Goal: Transaction & Acquisition: Purchase product/service

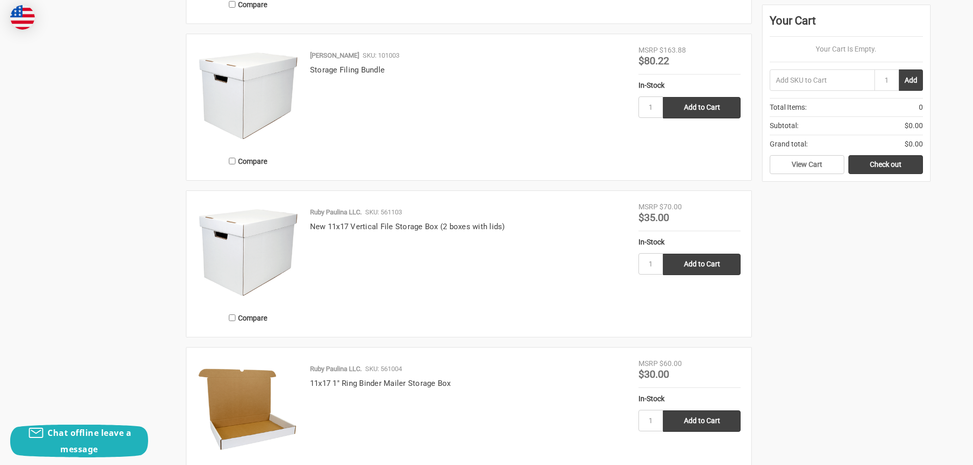
scroll to position [766, 0]
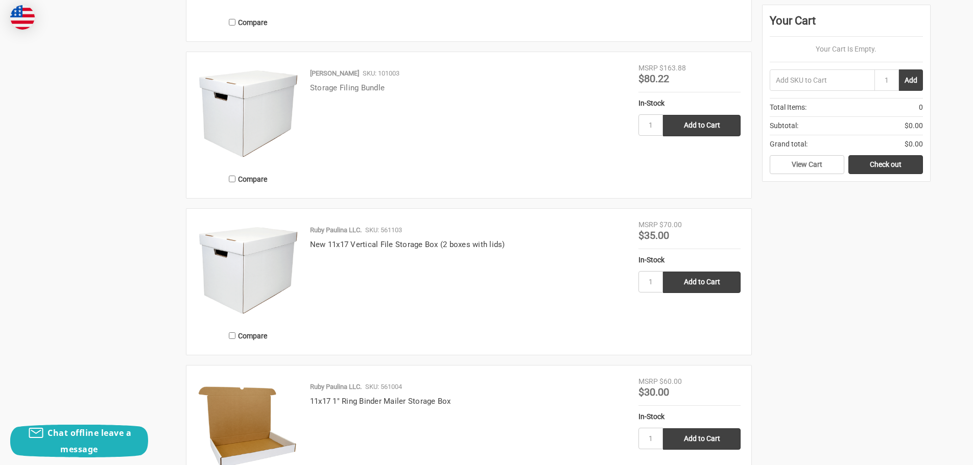
click at [370, 88] on link "Storage Filing Bundle" at bounding box center [347, 87] width 75 height 9
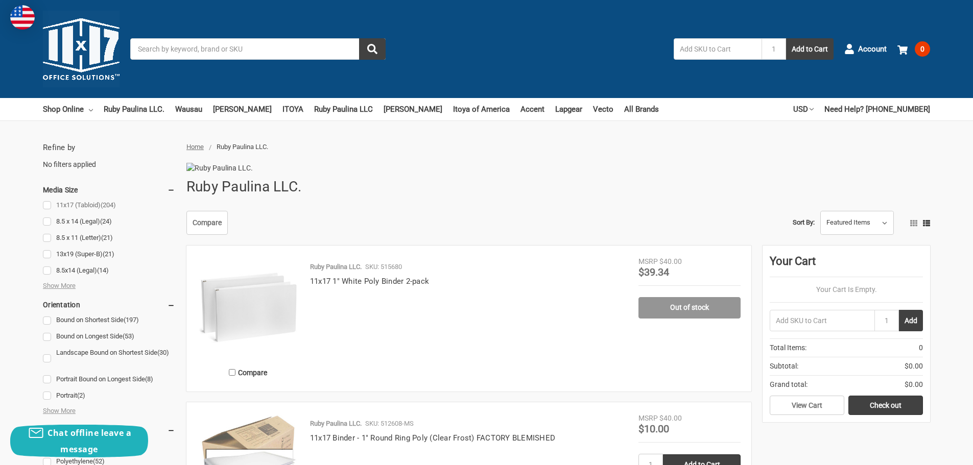
click at [50, 204] on link "11x17 (Tabloid) (204)" at bounding box center [109, 206] width 132 height 14
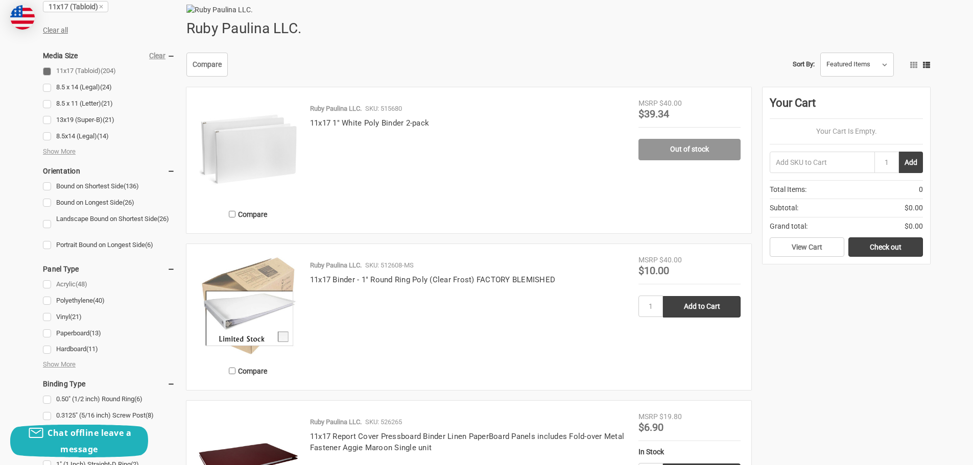
scroll to position [204, 0]
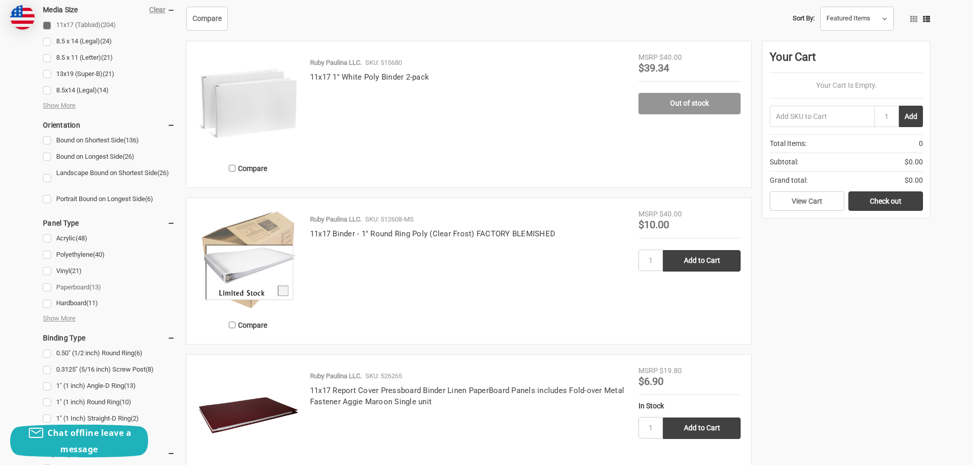
click at [77, 285] on link "Paperboard (13)" at bounding box center [109, 288] width 132 height 14
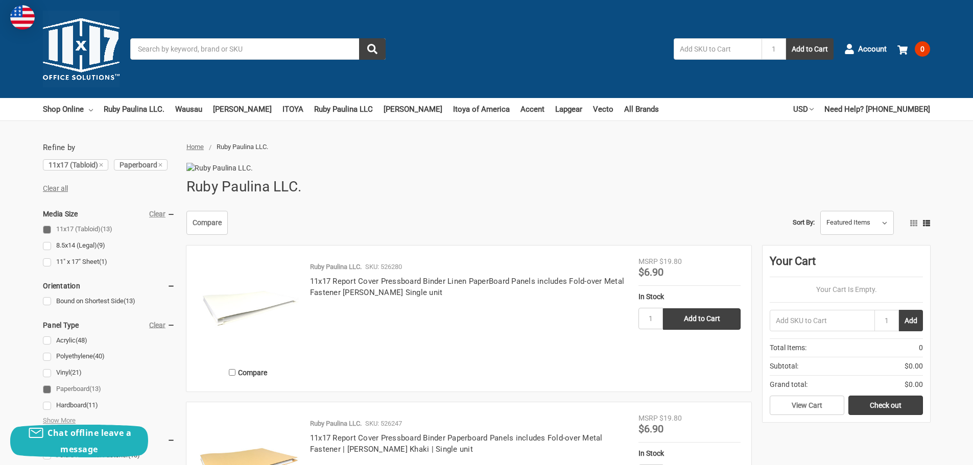
click at [206, 48] on input "Search" at bounding box center [257, 48] width 255 height 21
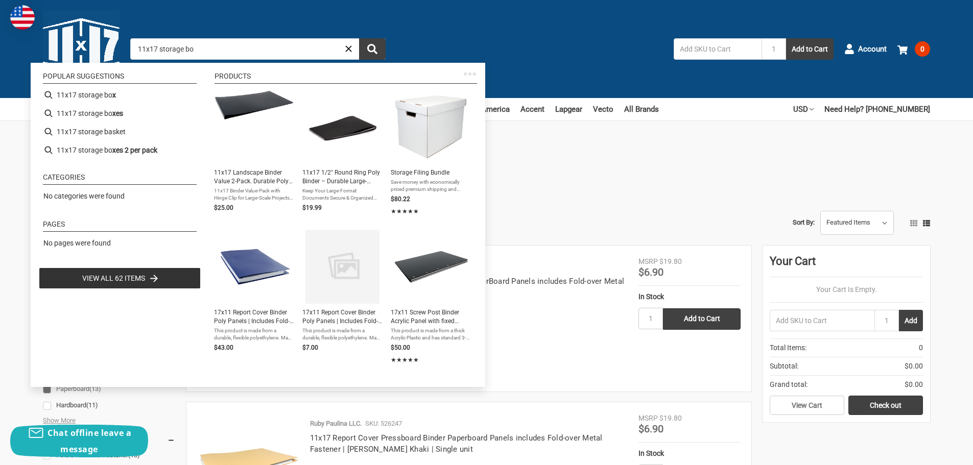
type input "11x17 storage box"
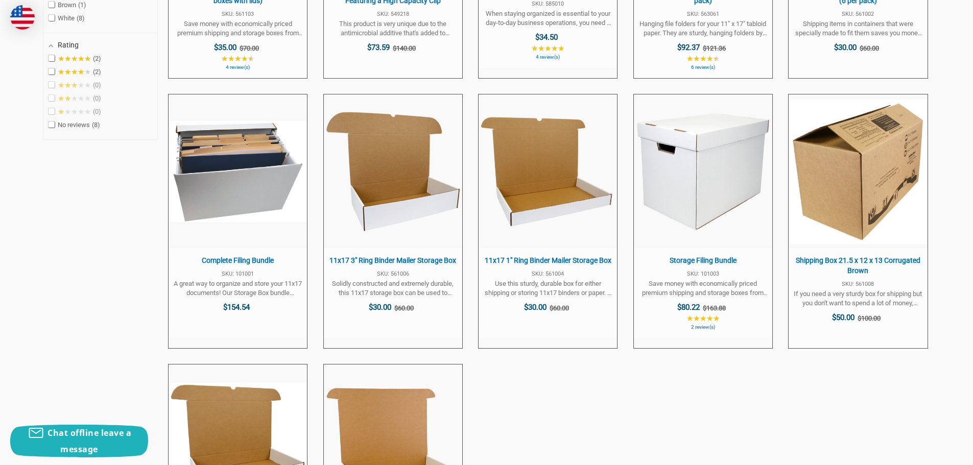
scroll to position [460, 0]
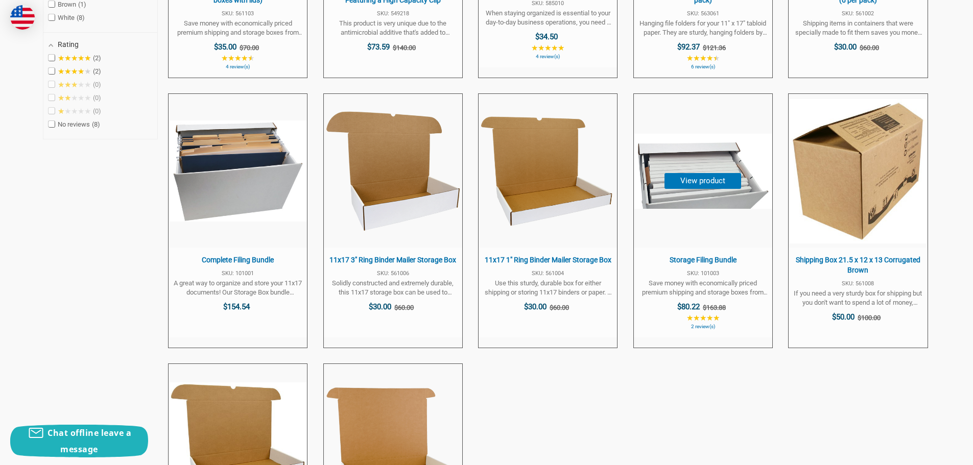
click at [714, 283] on span "Save money with economically priced premium shipping and storage boxes from 11x…" at bounding box center [703, 288] width 128 height 18
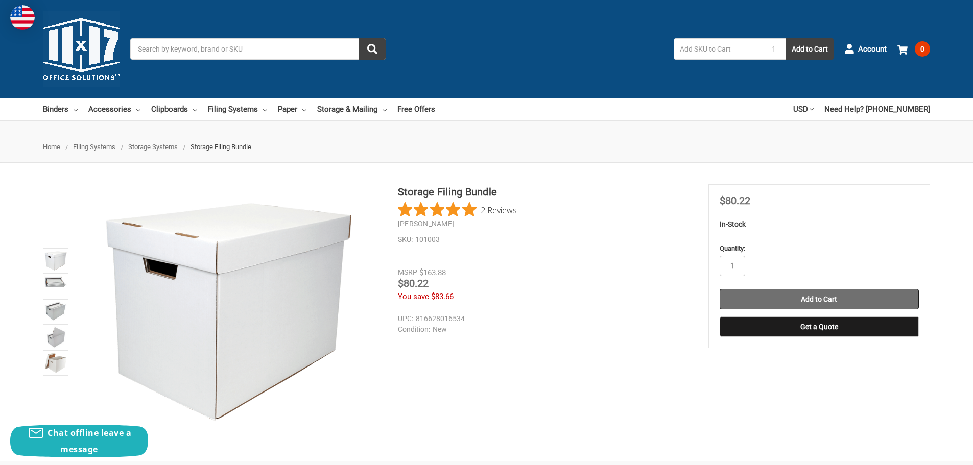
click at [804, 301] on input "Add to Cart" at bounding box center [819, 299] width 199 height 20
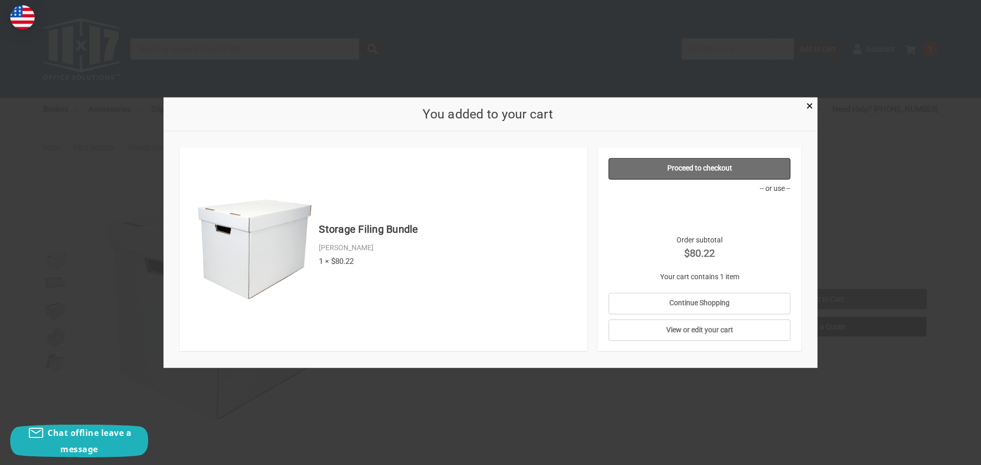
click at [711, 170] on link "Proceed to checkout" at bounding box center [699, 168] width 182 height 21
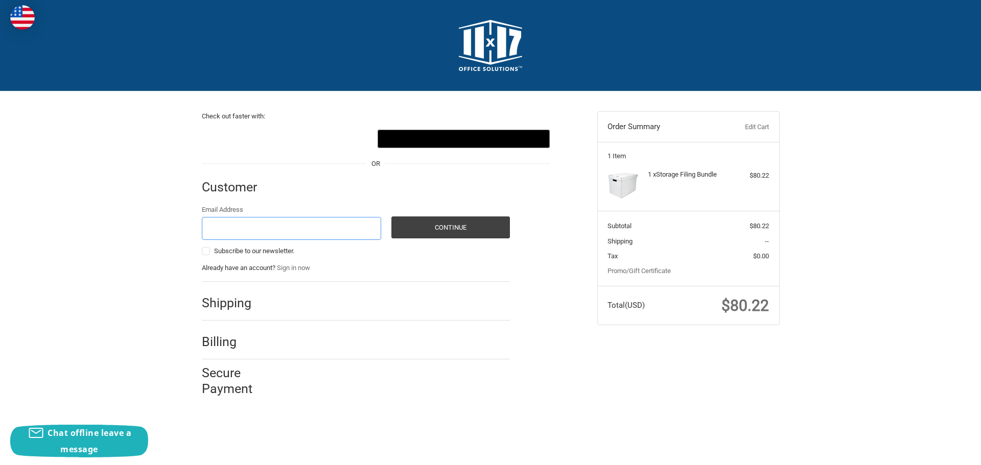
click at [229, 228] on input "Email Address" at bounding box center [292, 228] width 180 height 23
type input "[EMAIL_ADDRESS][DOMAIN_NAME]"
click at [253, 305] on h2 "Shipping" at bounding box center [232, 303] width 60 height 16
click at [456, 227] on button "Continue" at bounding box center [450, 228] width 119 height 22
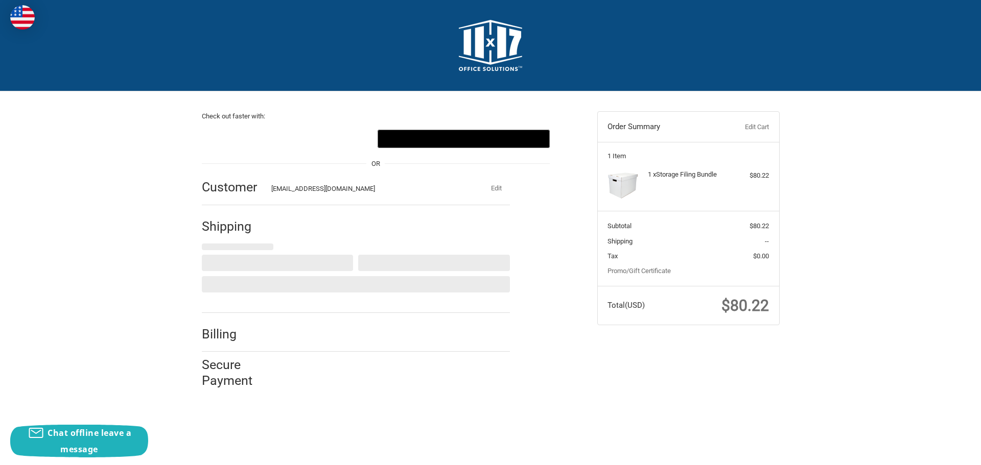
select select "US"
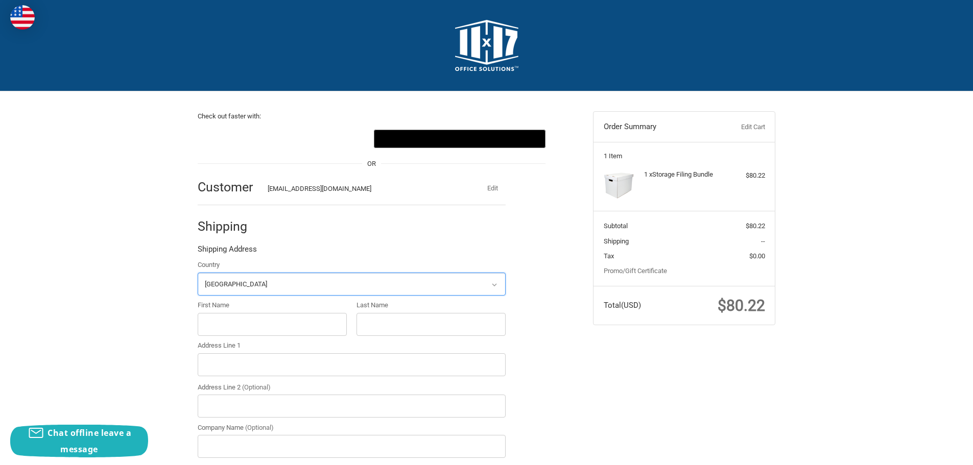
scroll to position [112, 0]
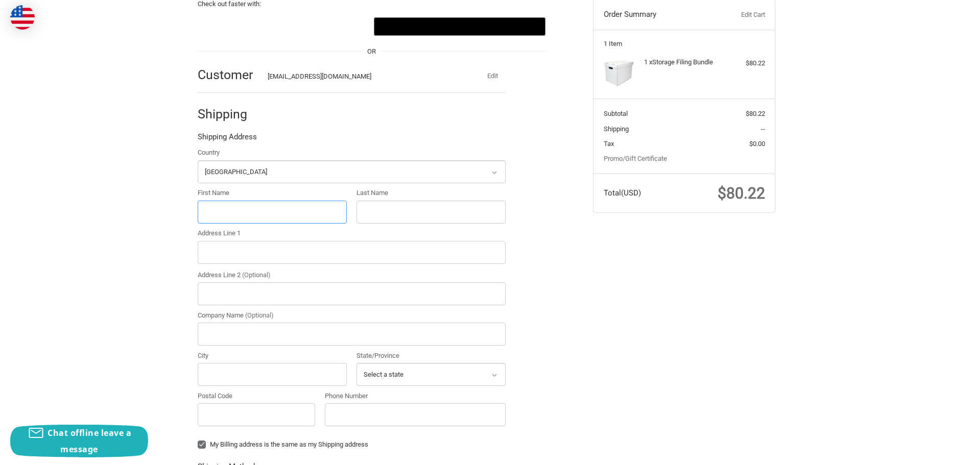
click at [262, 215] on input "First Name" at bounding box center [272, 212] width 149 height 23
type input "[PERSON_NAME]"
type input "[STREET_ADDRESS]"
type input "Suite 700"
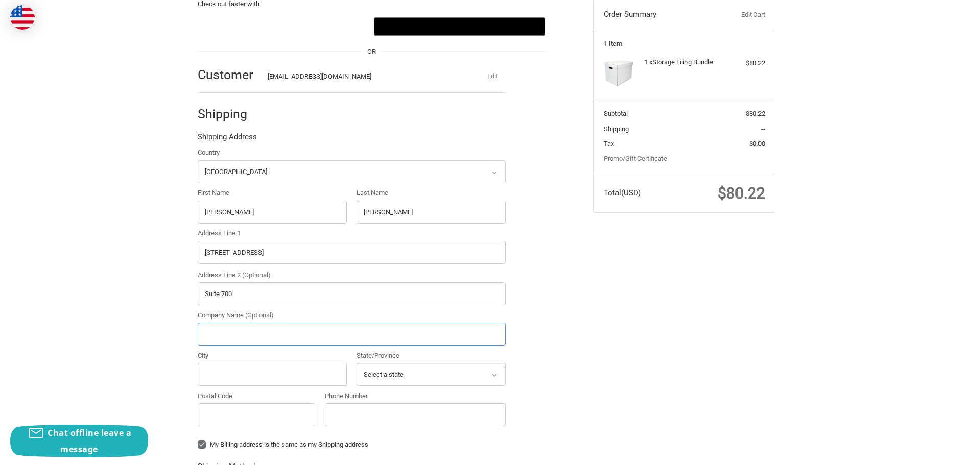
type input "Pan Pacific Retail Management"
type input "[GEOGRAPHIC_DATA]"
select select "HI"
type input "96814"
type input "8089736636"
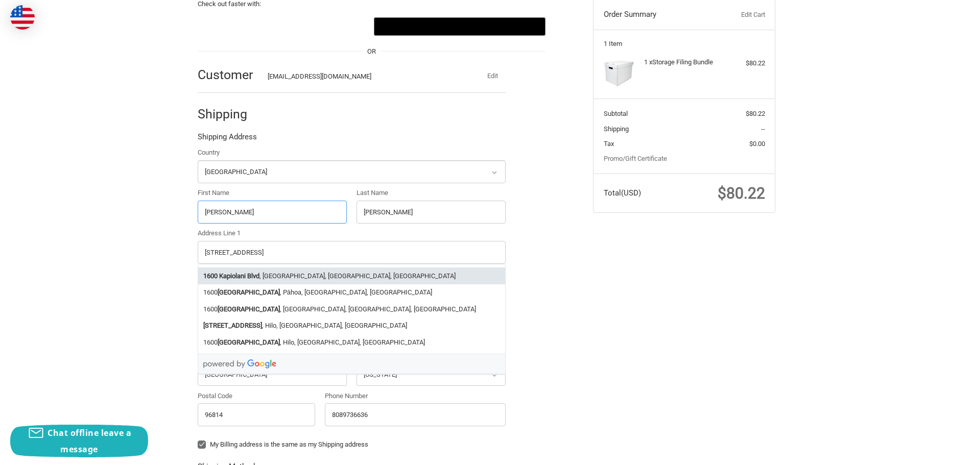
click at [256, 276] on strong "Kapiolani Blvd" at bounding box center [239, 276] width 40 height 10
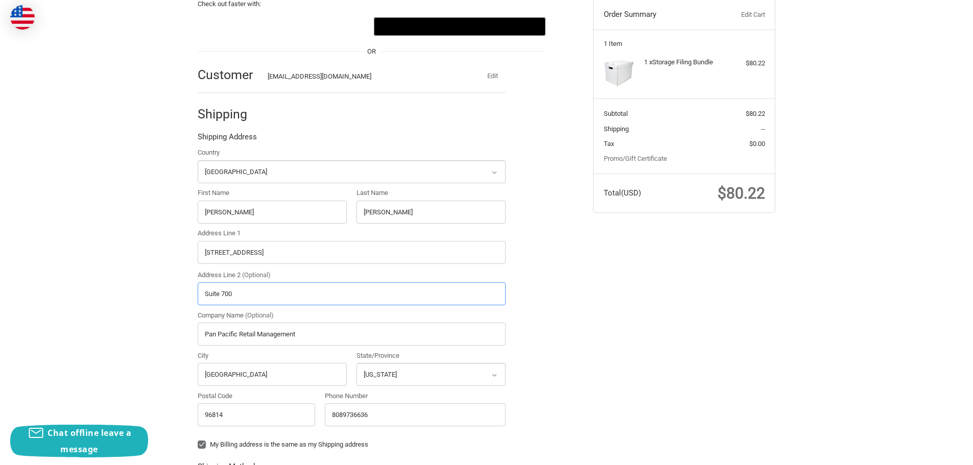
select select "HI"
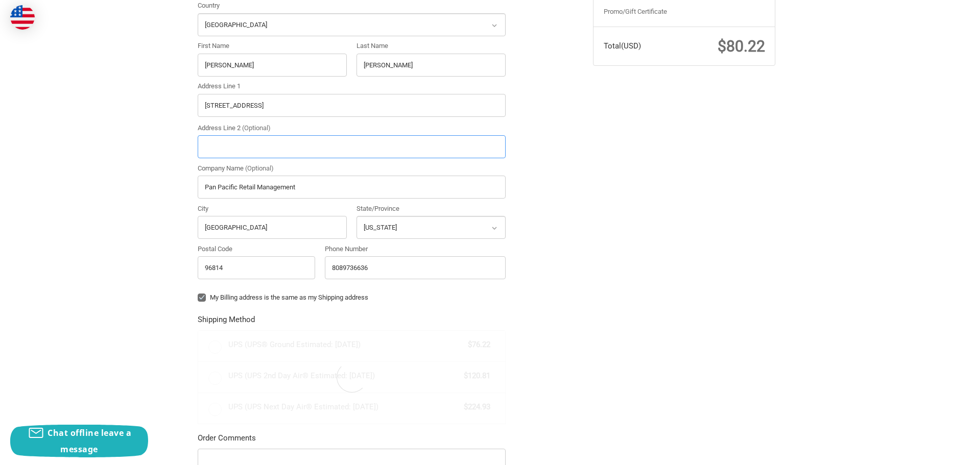
scroll to position [266, 0]
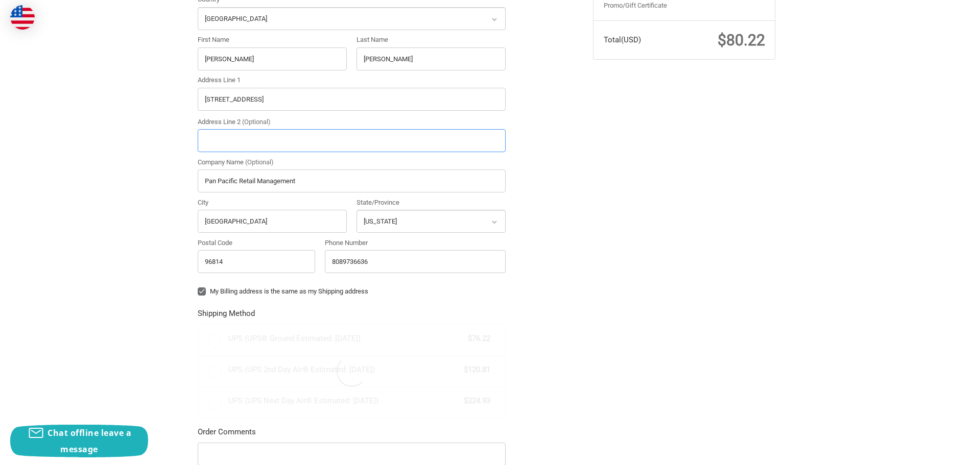
radio input "true"
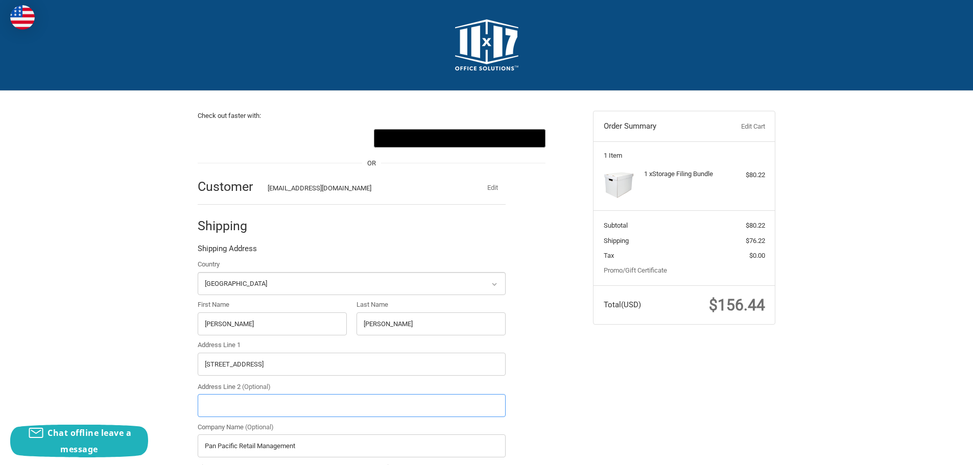
scroll to position [0, 0]
